Goal: Complete application form

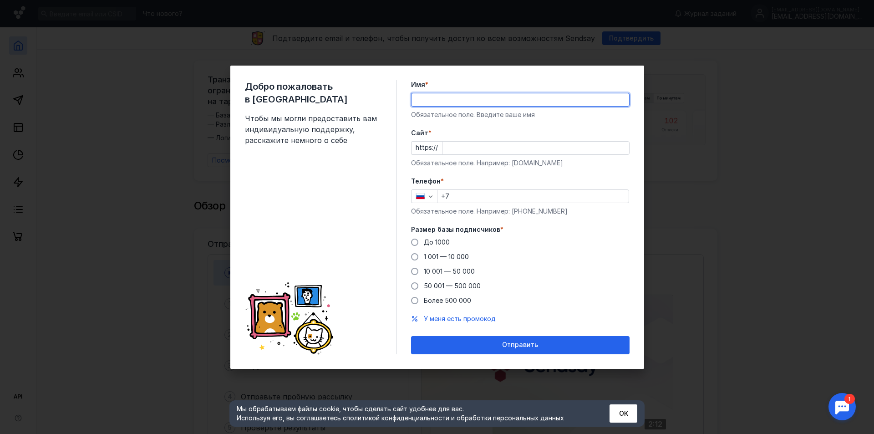
click at [430, 96] on input "Имя *" at bounding box center [520, 99] width 218 height 13
type input "C"
type input "Ы"
type input "[PERSON_NAME]"
click at [455, 148] on input "Cайт *" at bounding box center [535, 148] width 187 height 13
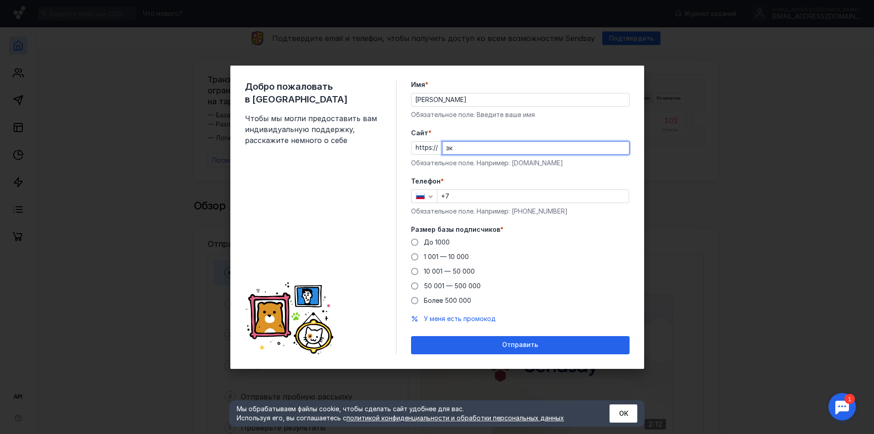
type input "з"
type input "[DOMAIN_NAME]"
click at [474, 198] on input "+7" at bounding box center [532, 196] width 191 height 13
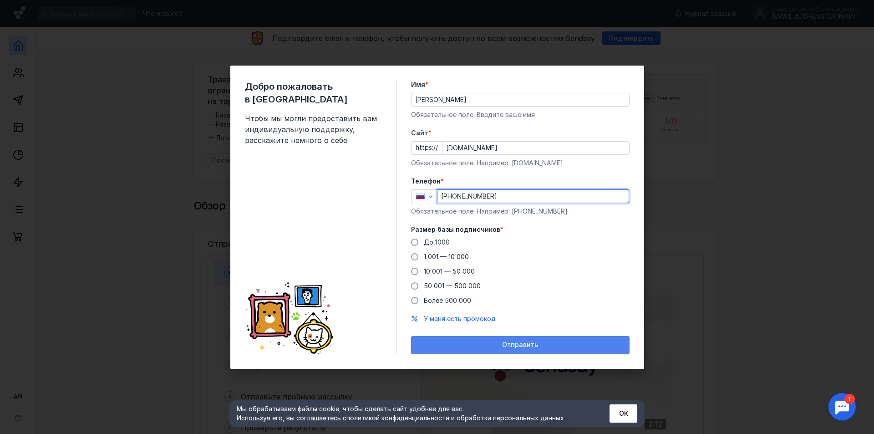
type input "[PHONE_NUMBER]"
click at [527, 345] on span "Отправить" at bounding box center [520, 345] width 36 height 8
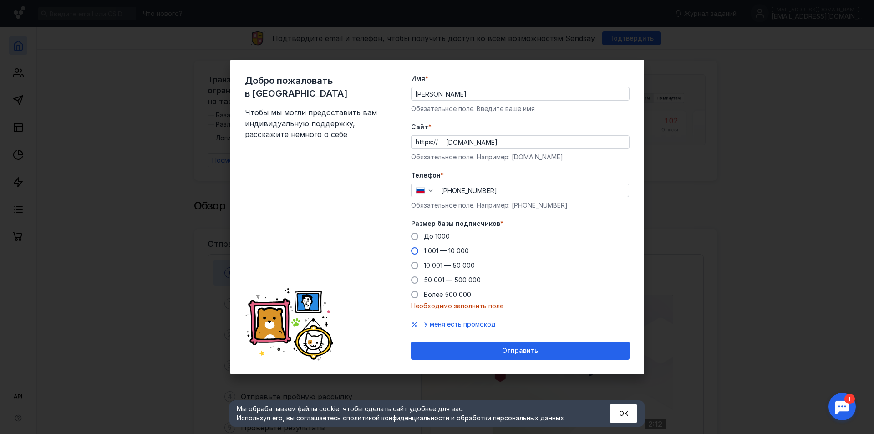
click at [427, 248] on span "1 001 — 10 000" at bounding box center [446, 251] width 45 height 8
click at [0, 0] on input "1 001 — 10 000" at bounding box center [0, 0] width 0 height 0
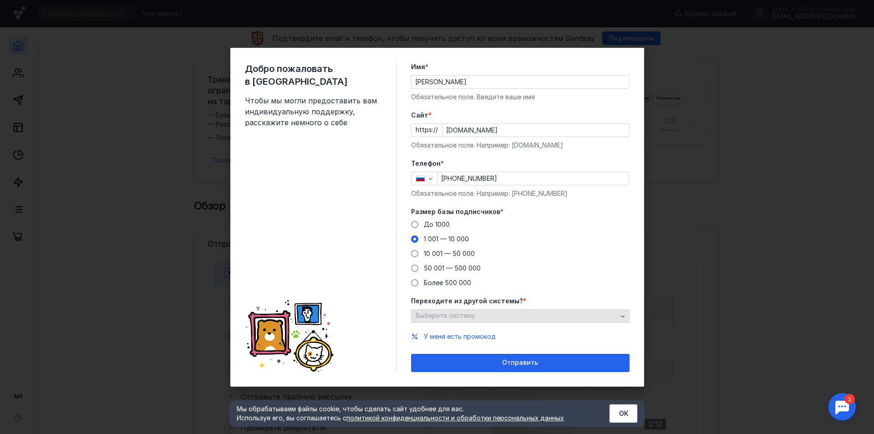
click at [465, 315] on span "Выберите систему" at bounding box center [446, 315] width 60 height 8
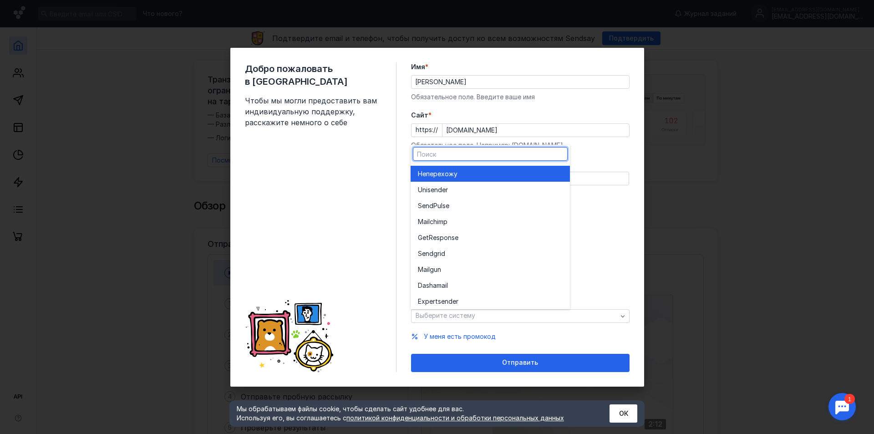
click at [474, 174] on div "Не перехожу" at bounding box center [490, 173] width 145 height 9
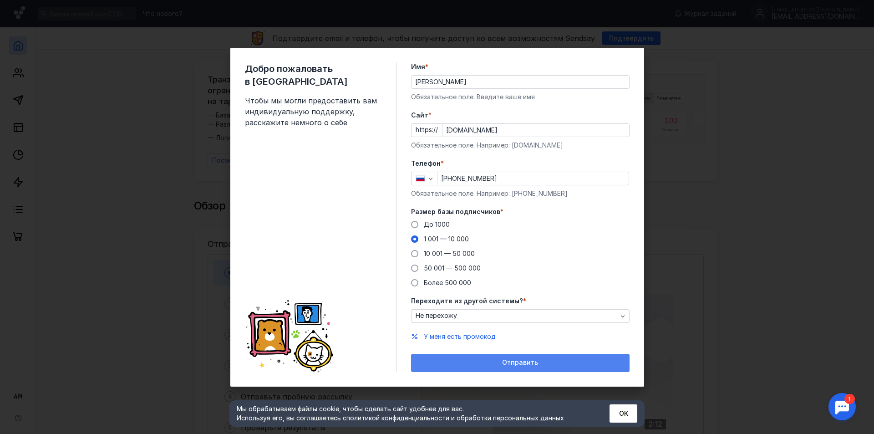
click at [507, 359] on span "Отправить" at bounding box center [520, 363] width 36 height 8
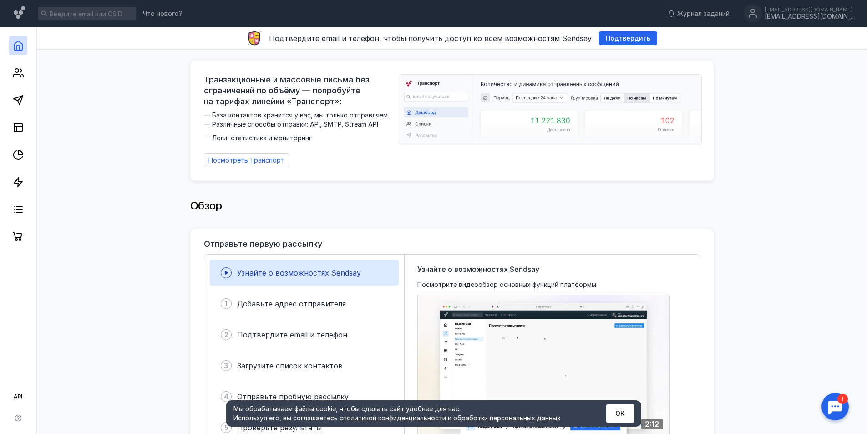
click at [619, 412] on button "ОК" at bounding box center [620, 413] width 28 height 18
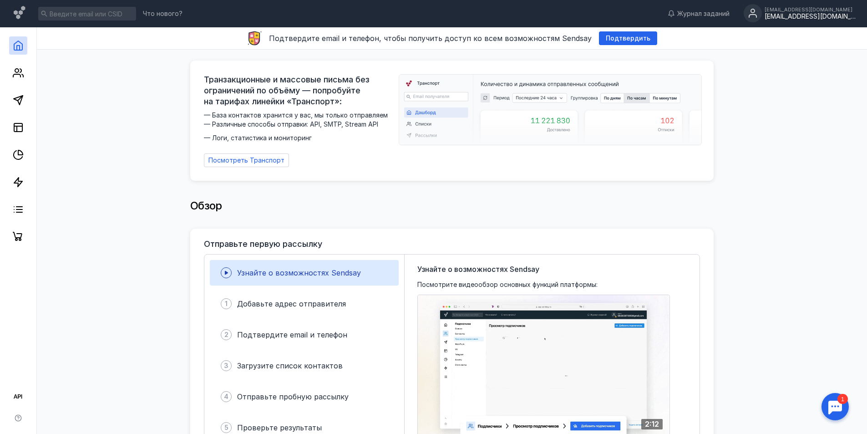
click at [797, 12] on div "[EMAIL_ADDRESS][DOMAIN_NAME]" at bounding box center [810, 9] width 91 height 5
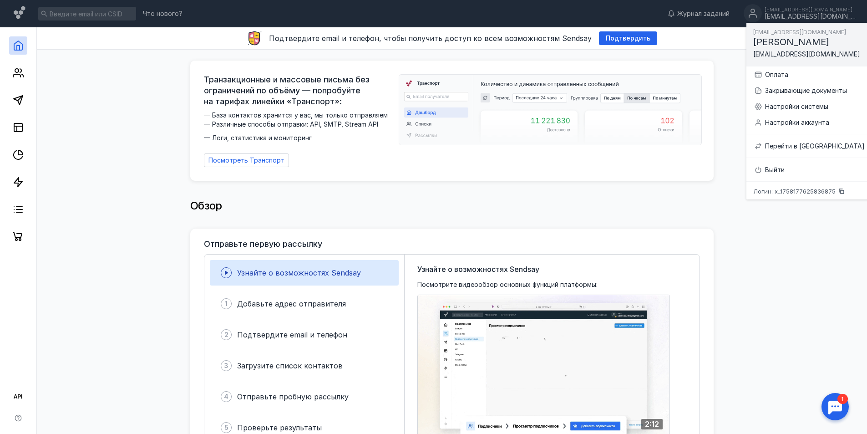
click at [697, 228] on div "Отправьте первую рассылку Узнайте о возможностях Sendsay 1 Добавьте адрес отпра…" at bounding box center [451, 343] width 523 height 231
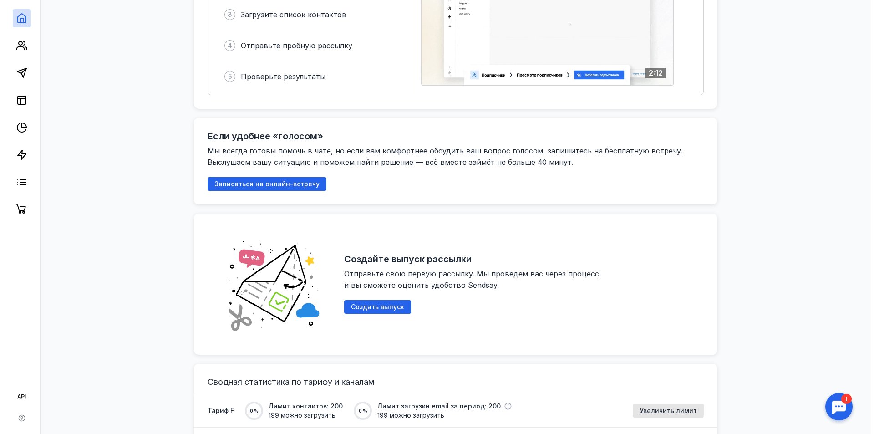
scroll to position [364, 0]
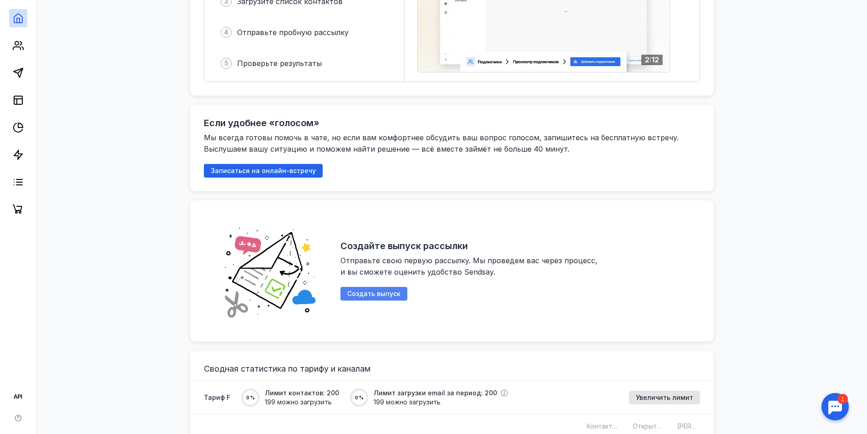
click at [361, 290] on span "Создать выпуск" at bounding box center [373, 294] width 53 height 8
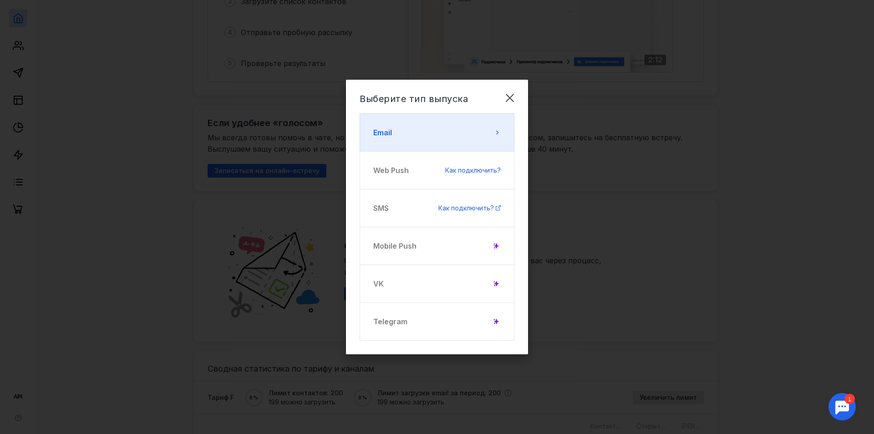
click at [456, 132] on button "Email" at bounding box center [437, 132] width 155 height 38
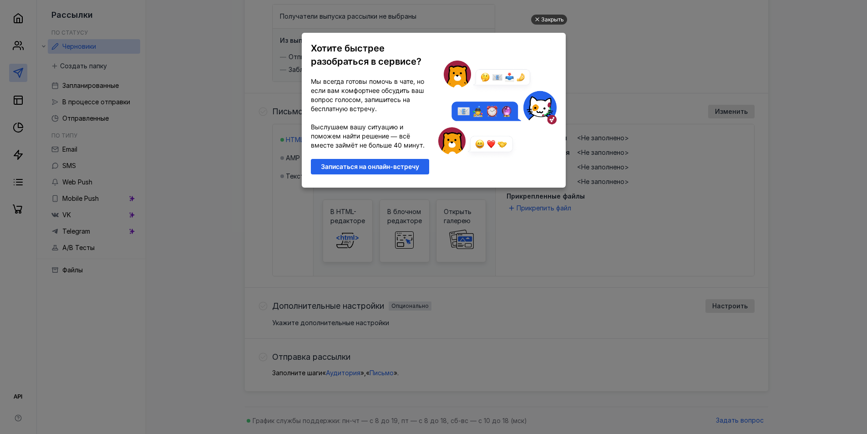
click at [553, 16] on div "Закрыть" at bounding box center [552, 20] width 23 height 10
